Goal: Task Accomplishment & Management: Use online tool/utility

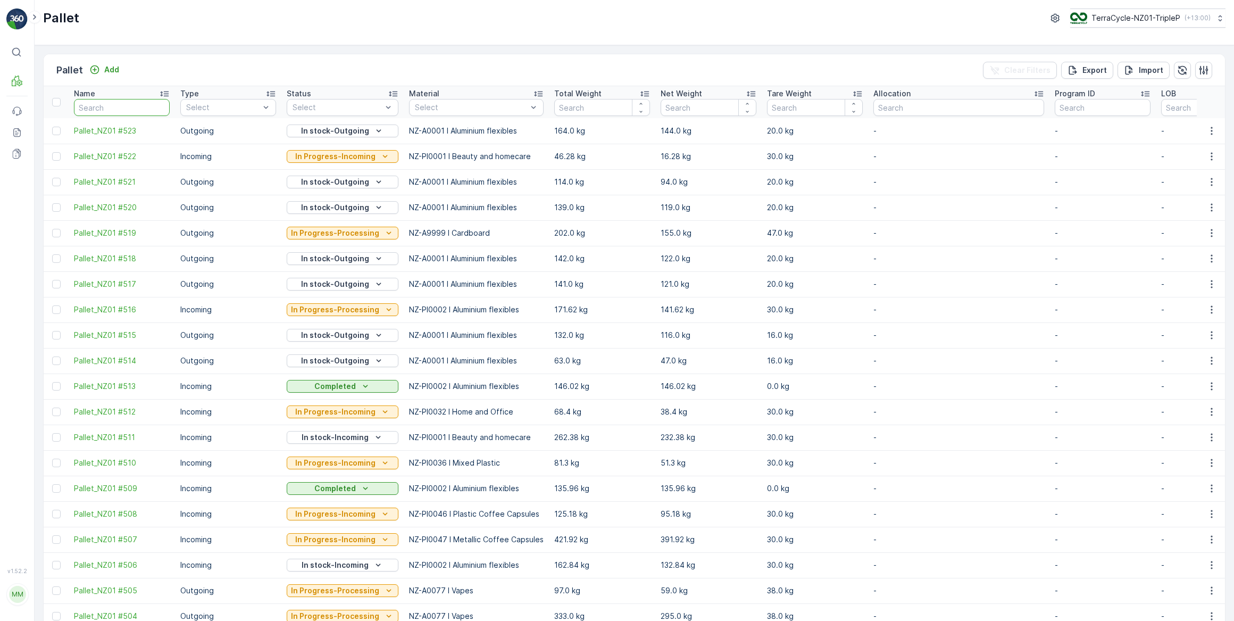
drag, startPoint x: 84, startPoint y: 110, endPoint x: 99, endPoint y: 103, distance: 16.4
click at [88, 105] on input "text" at bounding box center [122, 107] width 96 height 17
type input "453"
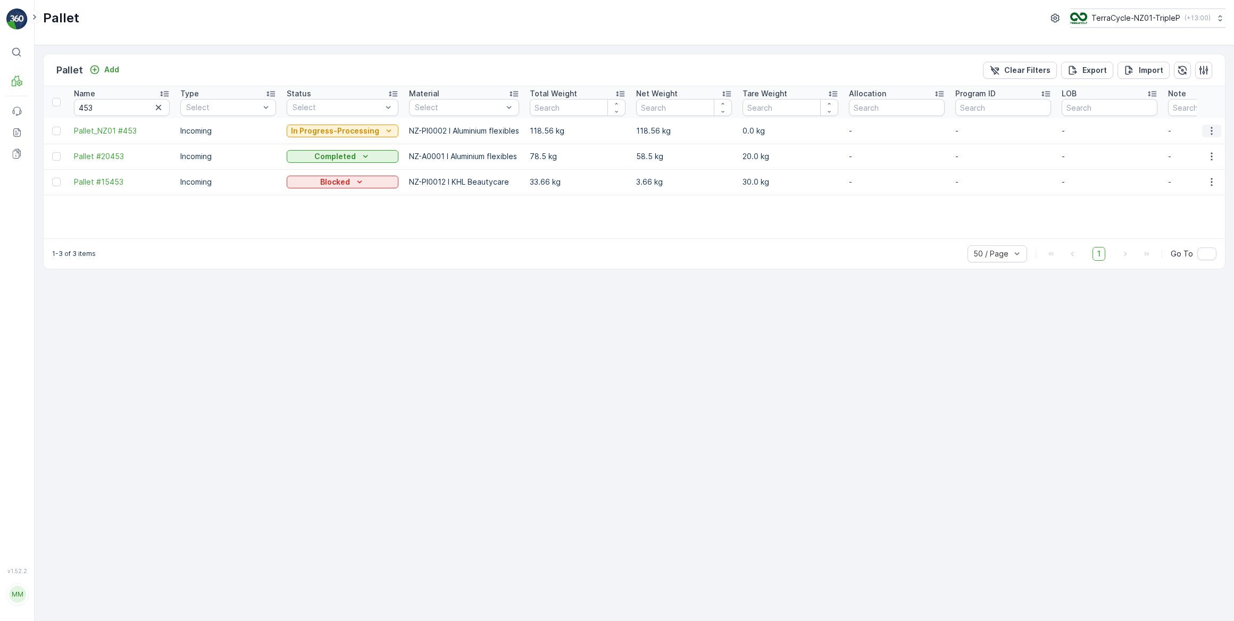
click at [1211, 129] on icon "button" at bounding box center [1211, 130] width 11 height 11
click at [1191, 191] on span "Update Weight" at bounding box center [1195, 191] width 54 height 11
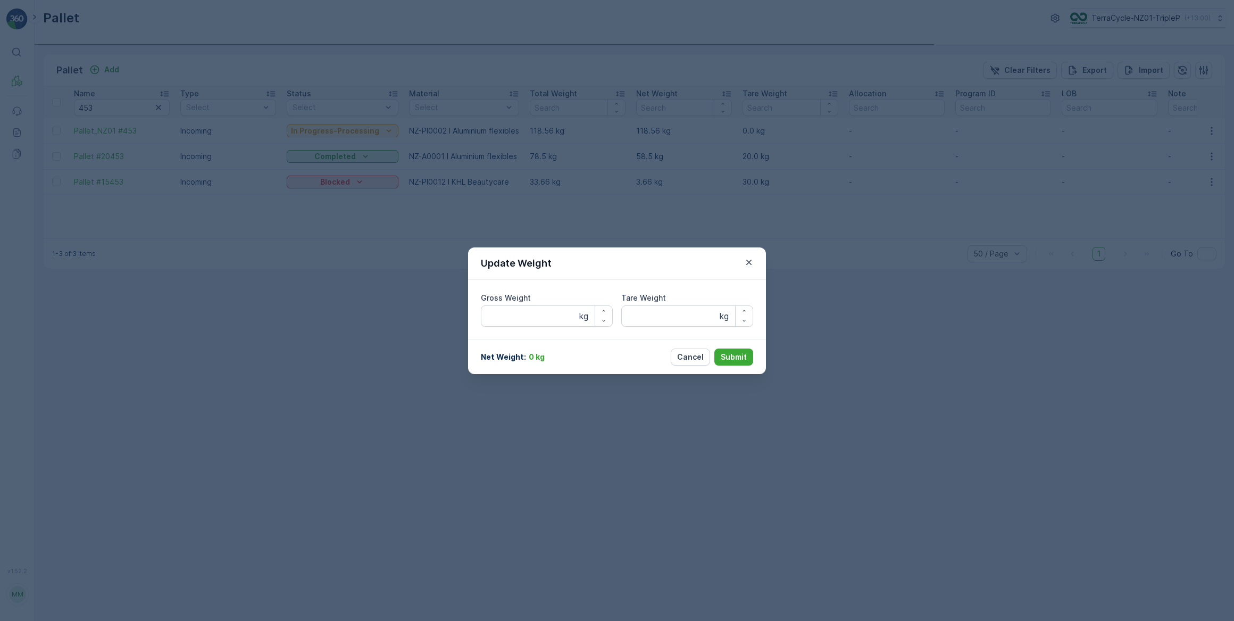
type Weight "118.56"
click at [649, 319] on Weight "0" at bounding box center [687, 315] width 132 height 21
type Weight "020"
click at [734, 352] on p "Submit" at bounding box center [734, 356] width 26 height 11
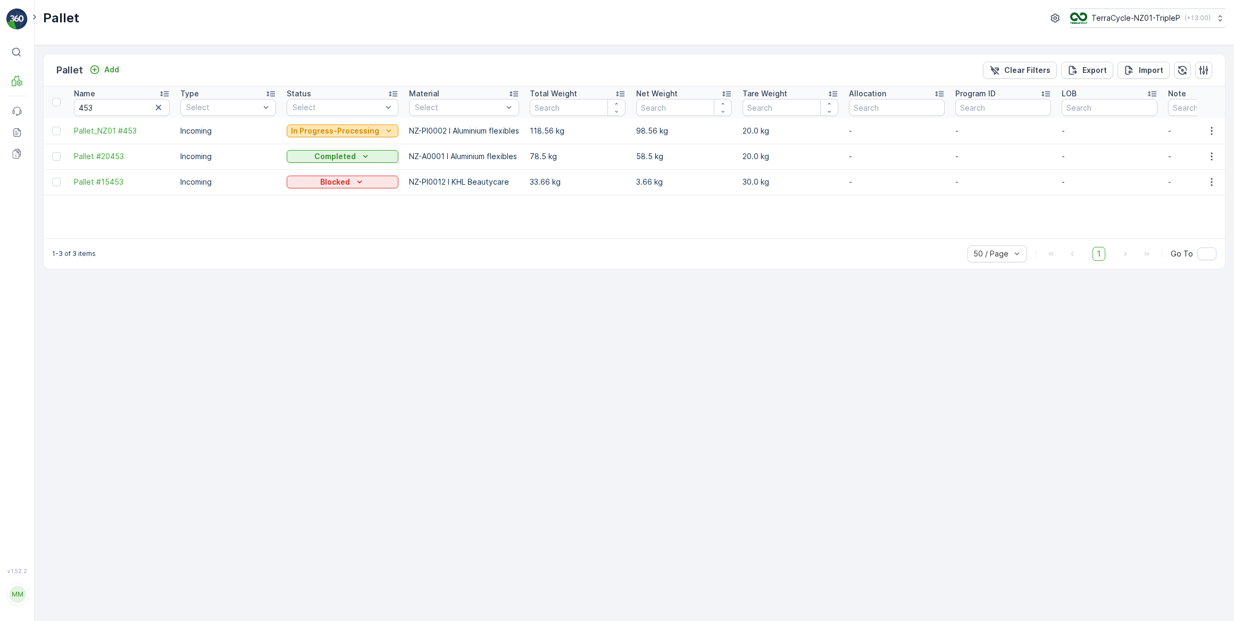
click at [375, 128] on div "In Progress-Processing" at bounding box center [342, 130] width 103 height 11
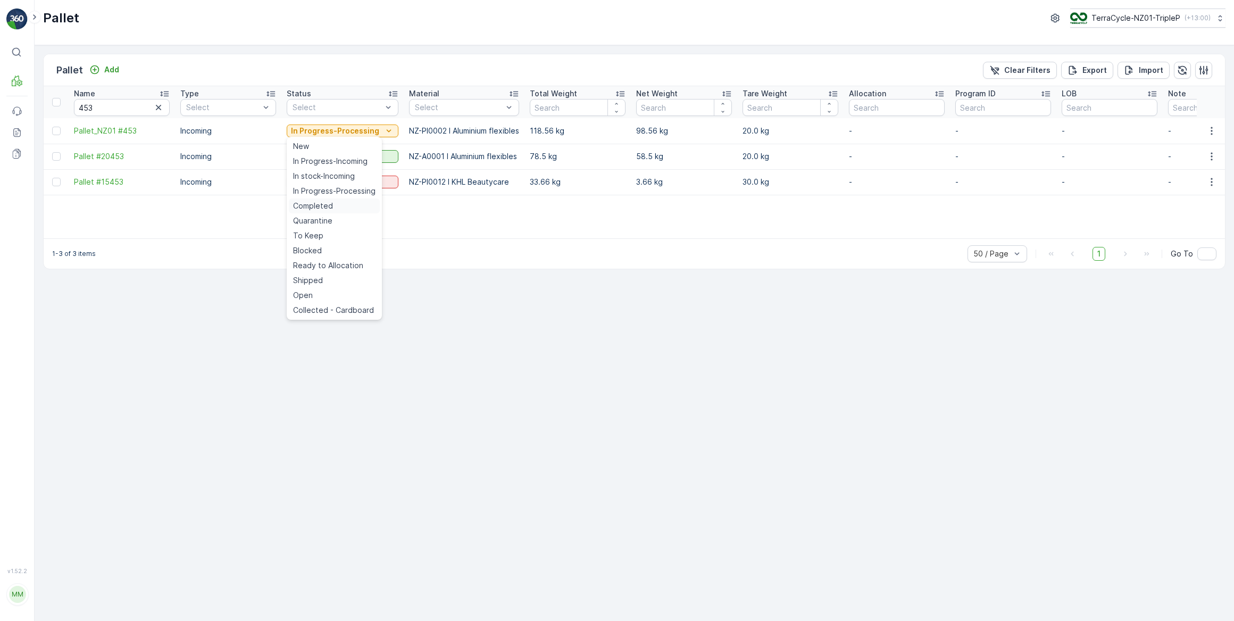
click at [330, 205] on span "Completed" at bounding box center [313, 205] width 40 height 11
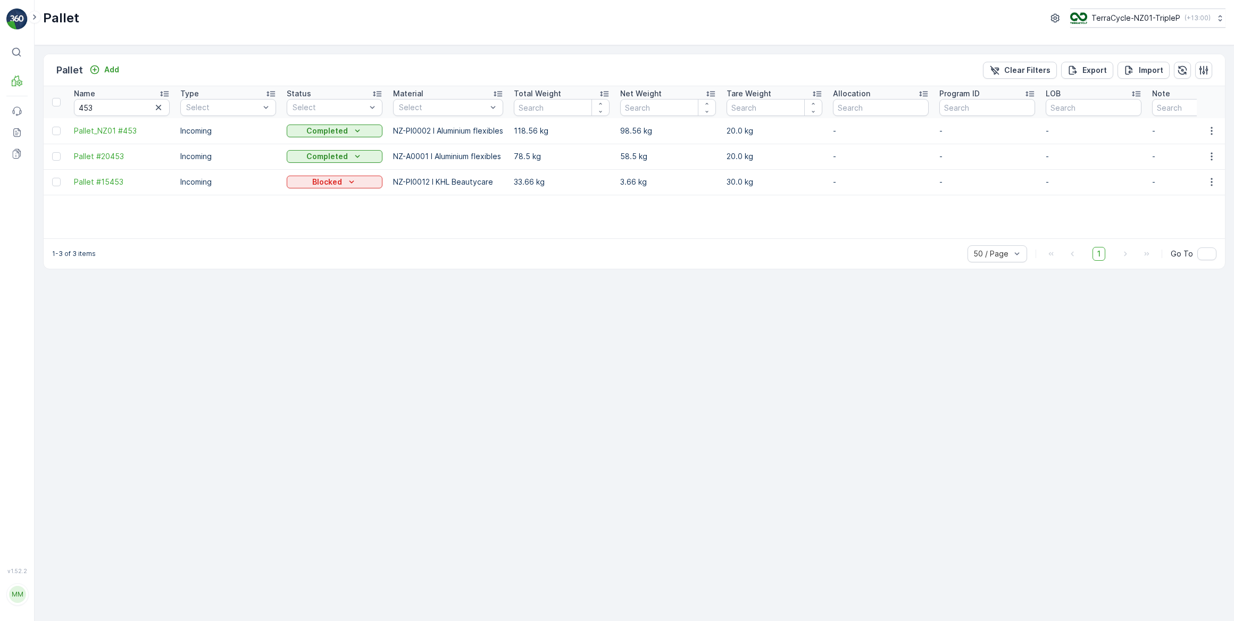
click at [158, 108] on icon "button" at bounding box center [158, 107] width 11 height 11
